Goal: Transaction & Acquisition: Obtain resource

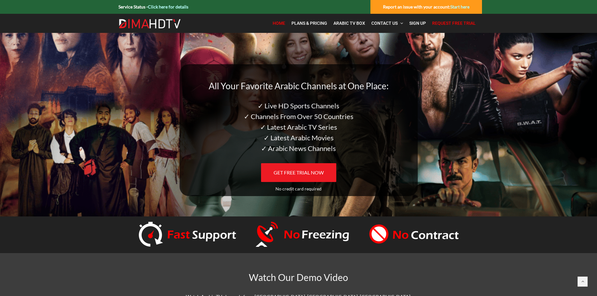
click at [458, 27] on link "Request Free Trial" at bounding box center [454, 23] width 50 height 13
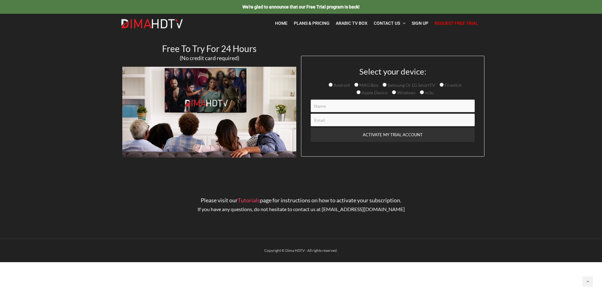
click at [337, 106] on input "Contact form" at bounding box center [393, 106] width 164 height 13
type input "[PERSON_NAME]"
click at [347, 123] on input "Contact form" at bounding box center [393, 120] width 164 height 13
click at [385, 86] on input "Samsung Or LG SmartTV" at bounding box center [385, 85] width 4 height 4
radio input "true"
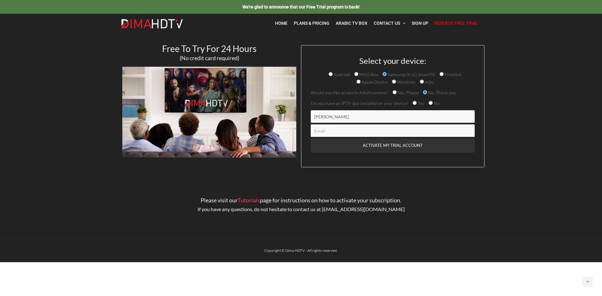
click at [393, 92] on input "Yes, Please" at bounding box center [395, 92] width 4 height 4
radio input "true"
click at [423, 94] on input "No, Thank you" at bounding box center [425, 92] width 4 height 4
radio input "true"
click at [413, 102] on input "Yes" at bounding box center [415, 103] width 4 height 4
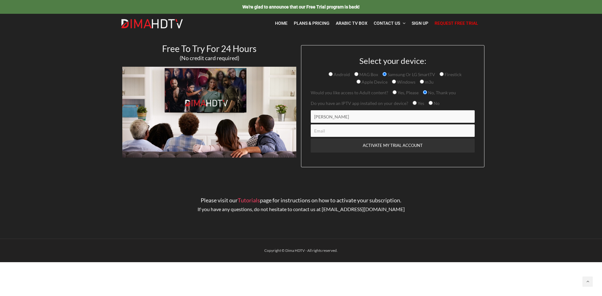
radio input "true"
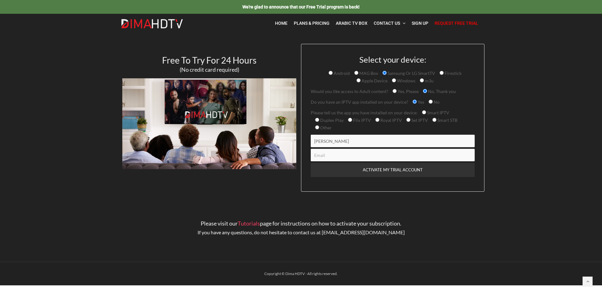
click at [313, 127] on span "Smart IPTV Duplex Play Flix IPTV Royal IPTV Set IPTV Smart STB Other" at bounding box center [384, 120] width 147 height 20
click at [322, 128] on span "Other" at bounding box center [325, 127] width 13 height 5
click at [319, 128] on input "Other" at bounding box center [317, 127] width 4 height 4
radio input "true"
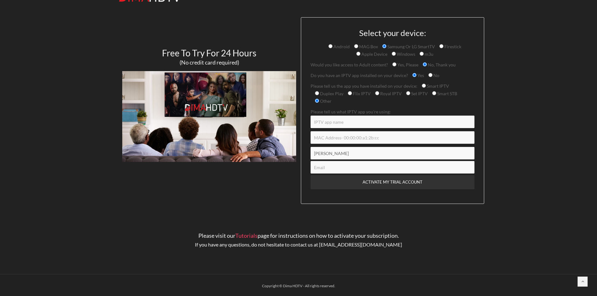
scroll to position [29, 0]
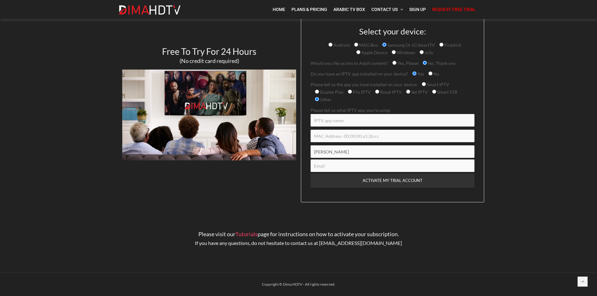
click at [330, 122] on input "Contact form" at bounding box center [393, 120] width 164 height 13
click at [318, 99] on input "Other" at bounding box center [317, 99] width 4 height 4
click at [408, 91] on label "Set IPTV" at bounding box center [417, 91] width 22 height 5
click at [408, 91] on input "Set IPTV" at bounding box center [408, 92] width 4 height 4
radio input "true"
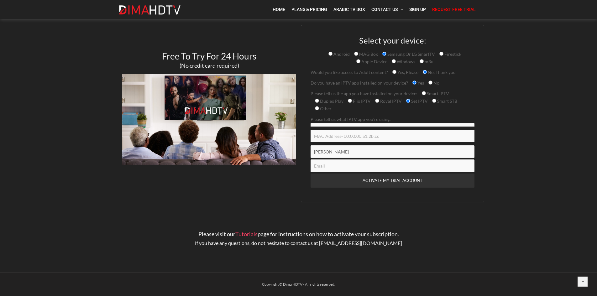
scroll to position [5, 0]
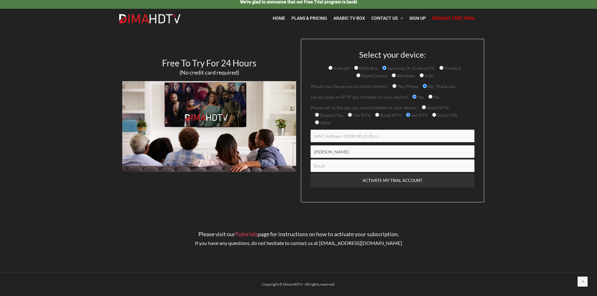
click at [426, 106] on span "Smart IPTV" at bounding box center [437, 107] width 23 height 5
click at [425, 106] on input "Smart IPTV" at bounding box center [424, 107] width 4 height 4
radio input "true"
click at [328, 135] on input "Contact form" at bounding box center [393, 136] width 164 height 13
